Goal: Task Accomplishment & Management: Complete application form

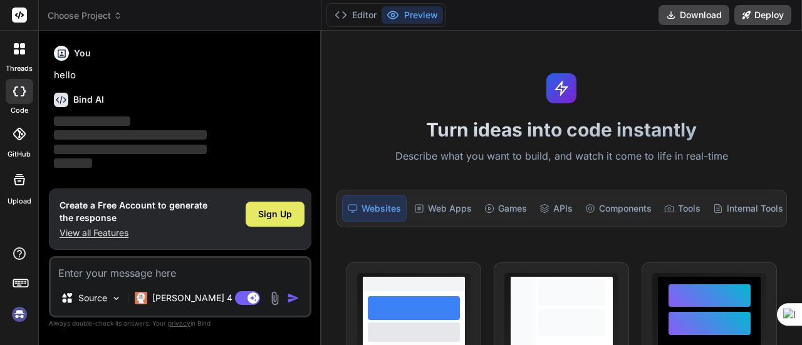
click at [280, 216] on span "Sign Up" at bounding box center [275, 214] width 34 height 13
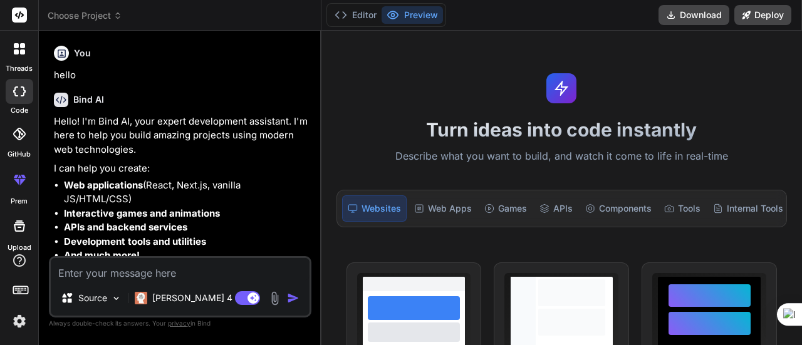
type textarea "x"
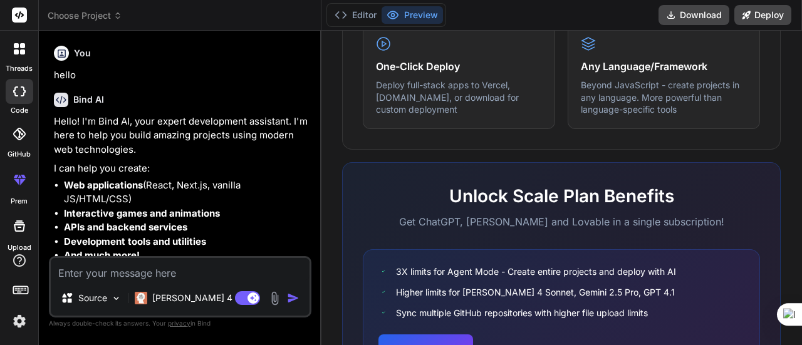
scroll to position [877, 0]
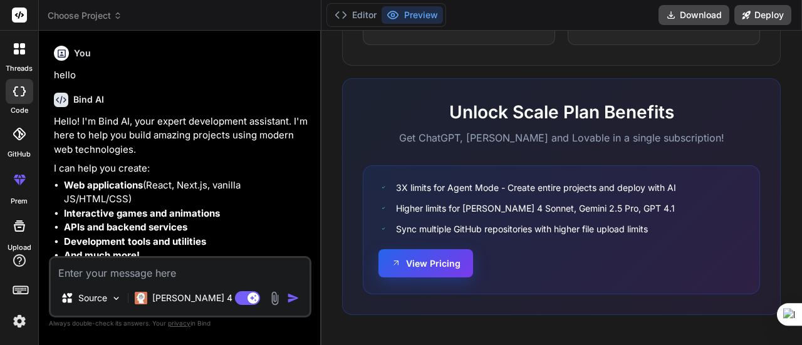
click at [441, 266] on button "View Pricing" at bounding box center [426, 263] width 95 height 28
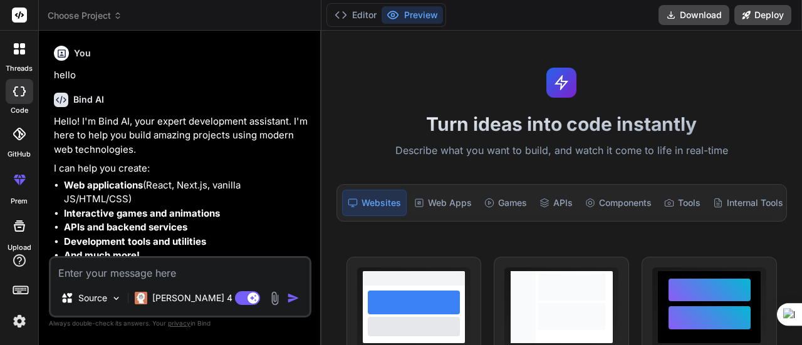
scroll to position [0, 0]
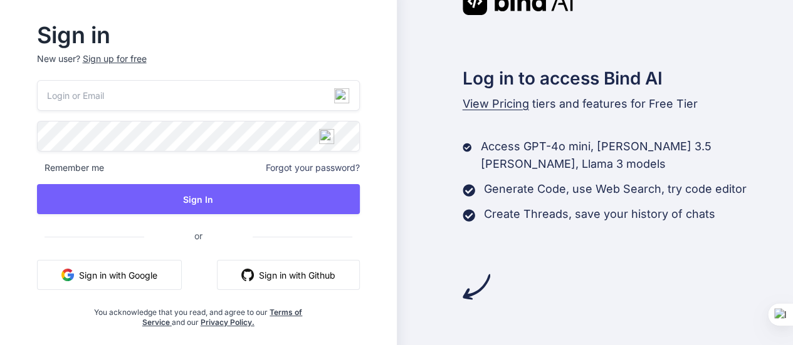
click at [154, 278] on button "Sign in with Google" at bounding box center [109, 275] width 145 height 30
